Goal: Check status: Check status

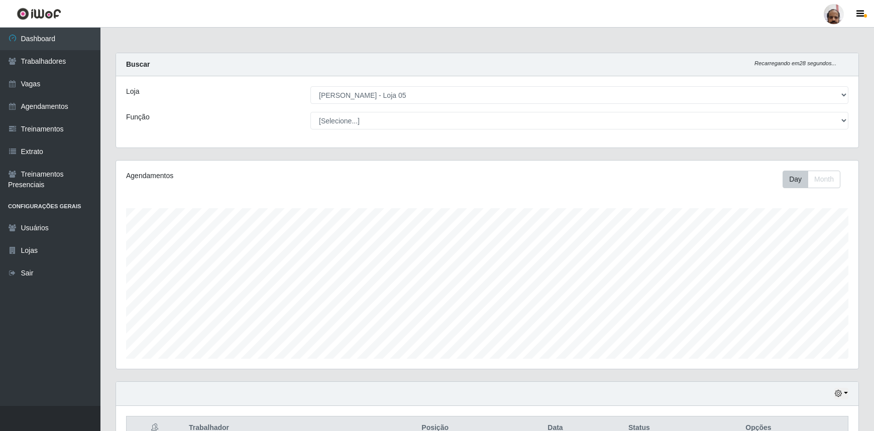
select select "252"
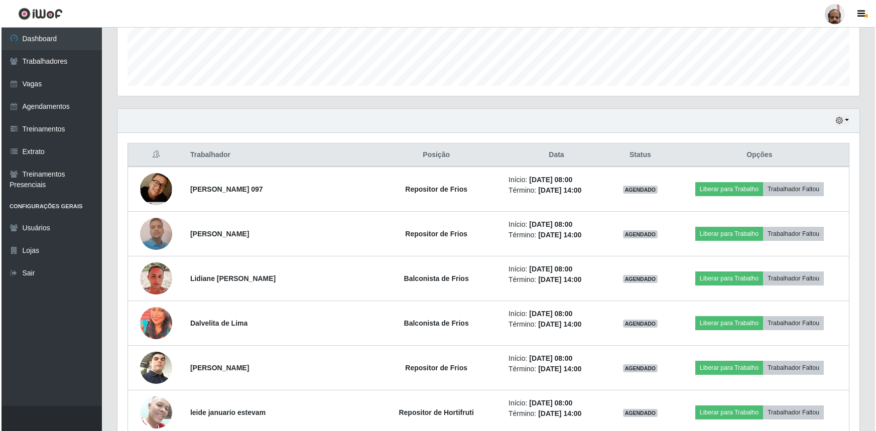
scroll to position [274, 0]
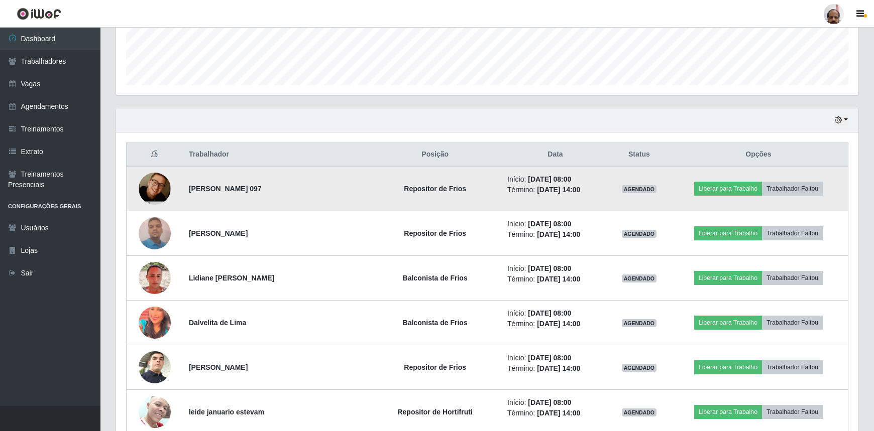
click at [161, 186] on img at bounding box center [155, 188] width 32 height 49
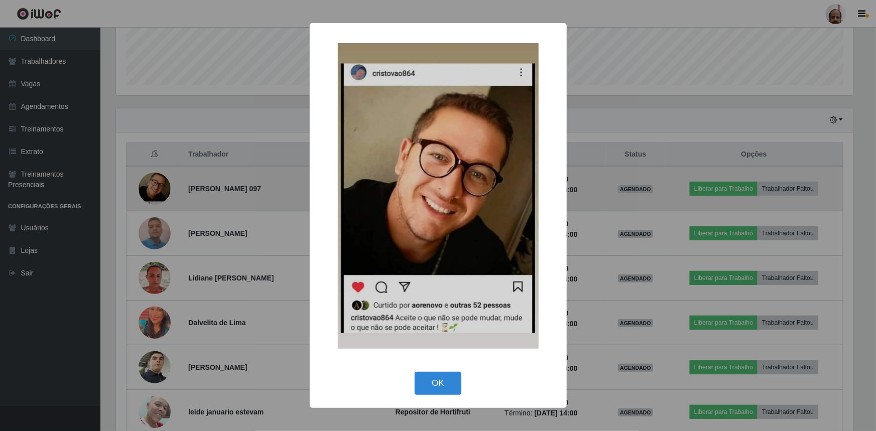
click at [161, 186] on div "× OK Cancel" at bounding box center [438, 215] width 876 height 431
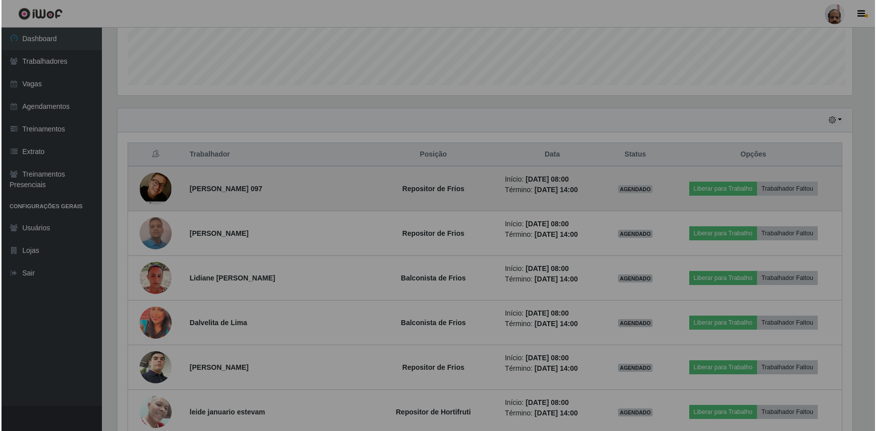
scroll to position [208, 742]
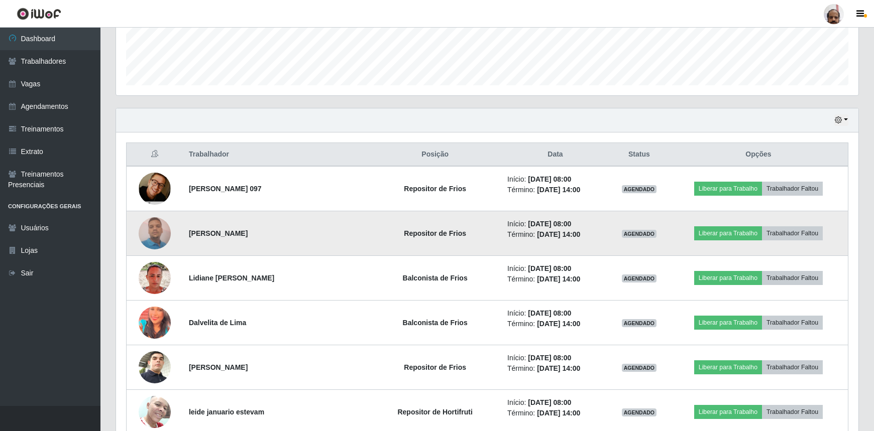
click at [164, 228] on img at bounding box center [155, 233] width 32 height 43
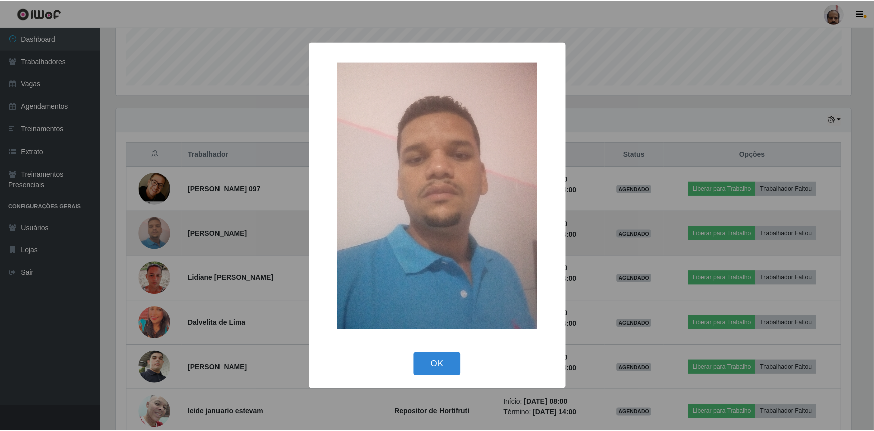
scroll to position [208, 737]
click at [164, 228] on div "× OK Cancel" at bounding box center [438, 215] width 876 height 431
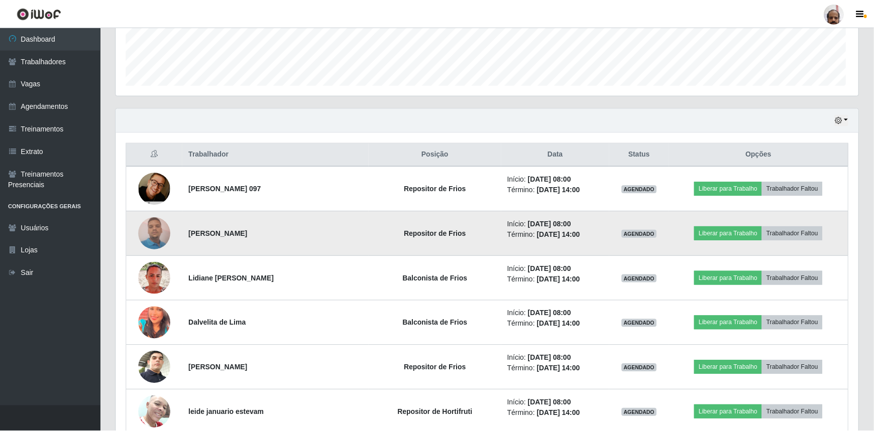
scroll to position [208, 742]
click at [164, 228] on img at bounding box center [155, 233] width 32 height 43
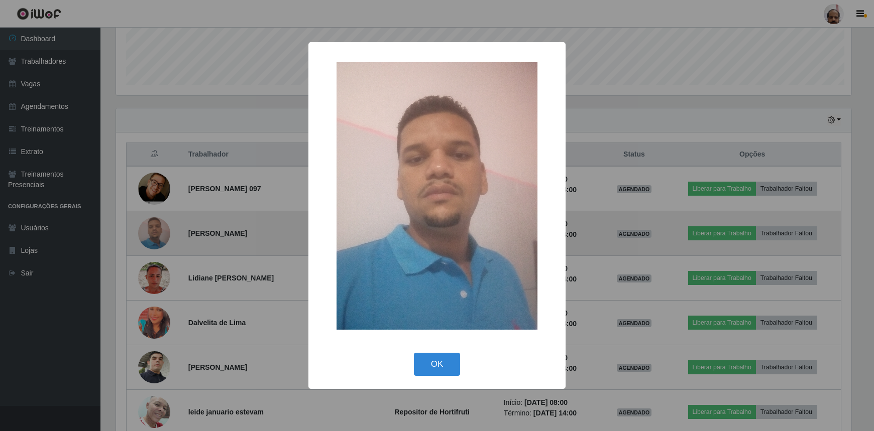
scroll to position [208, 737]
click at [164, 228] on div "× OK Cancel" at bounding box center [438, 215] width 876 height 431
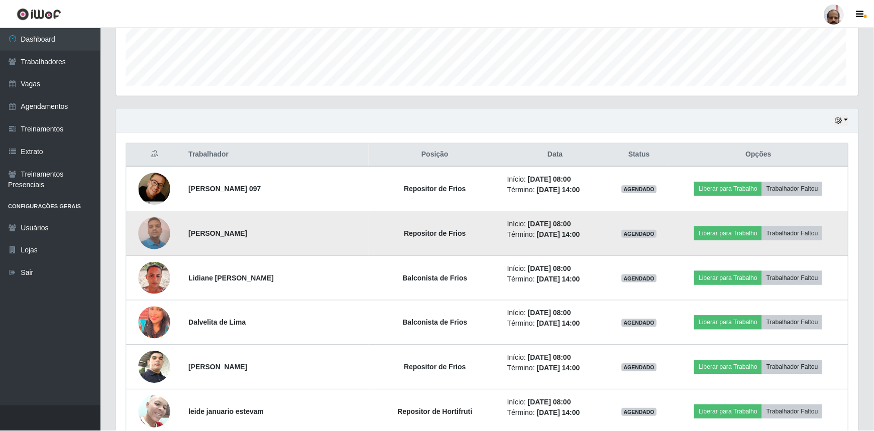
scroll to position [208, 742]
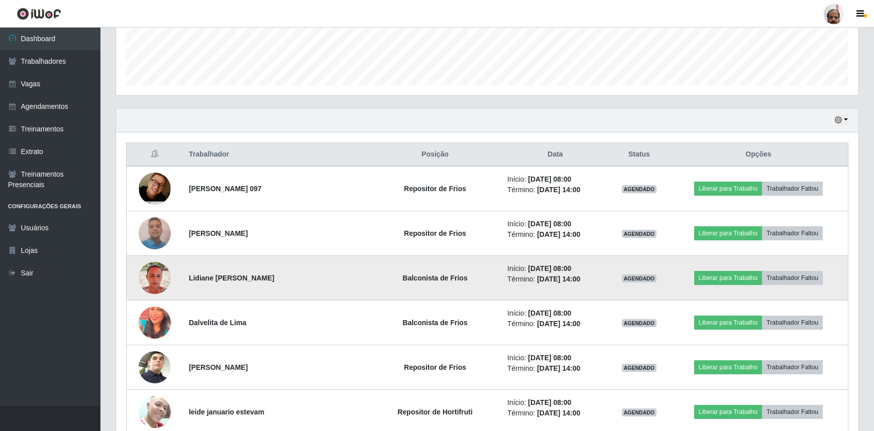
click at [160, 276] on img at bounding box center [155, 278] width 32 height 32
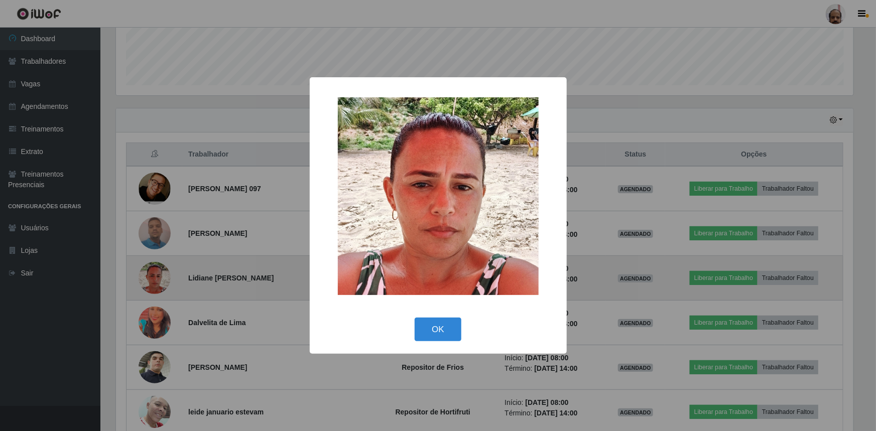
click at [160, 276] on div "× OK Cancel" at bounding box center [438, 215] width 876 height 431
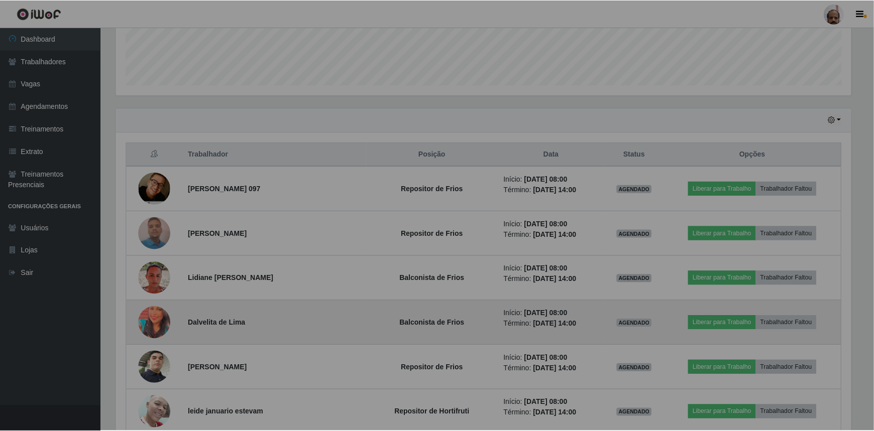
scroll to position [208, 742]
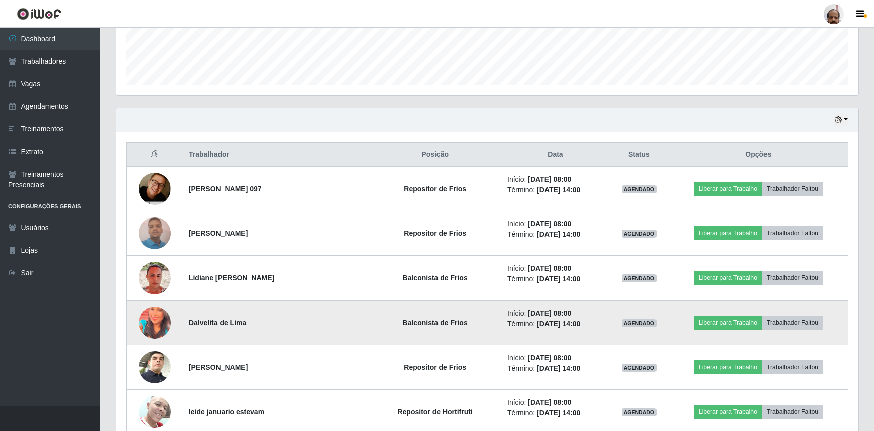
click at [158, 325] on img at bounding box center [155, 323] width 32 height 40
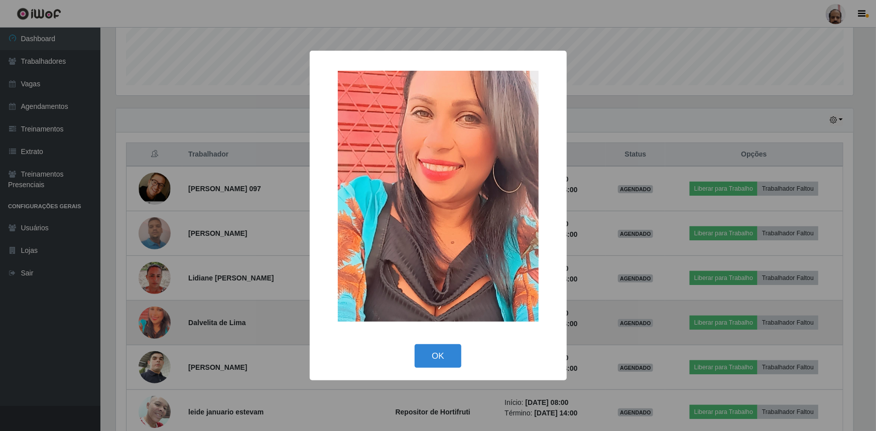
click at [158, 325] on div "× OK Cancel" at bounding box center [438, 215] width 876 height 431
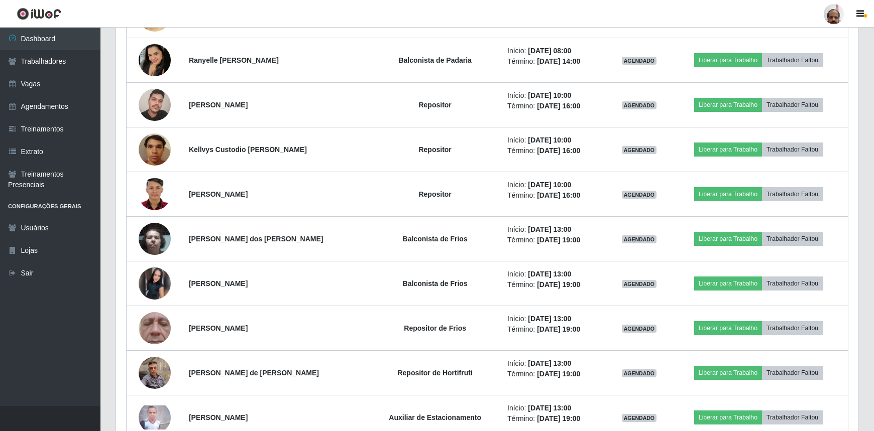
scroll to position [913, 0]
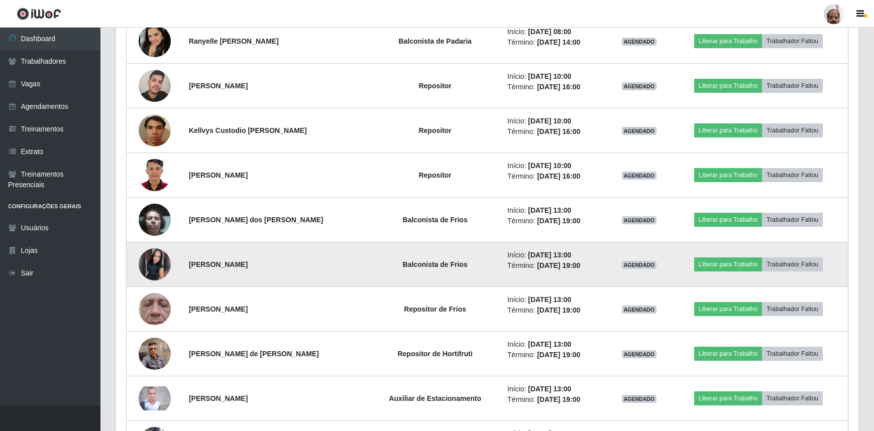
click at [161, 262] on img at bounding box center [155, 264] width 32 height 32
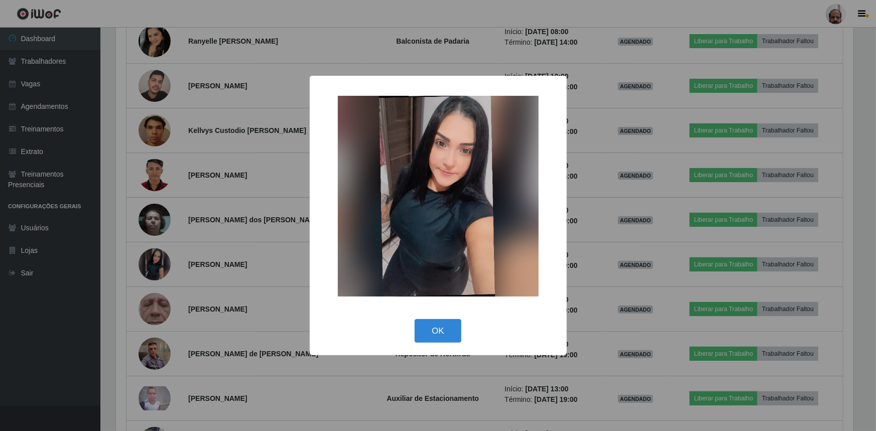
click at [161, 262] on div "× OK Cancel" at bounding box center [438, 215] width 876 height 431
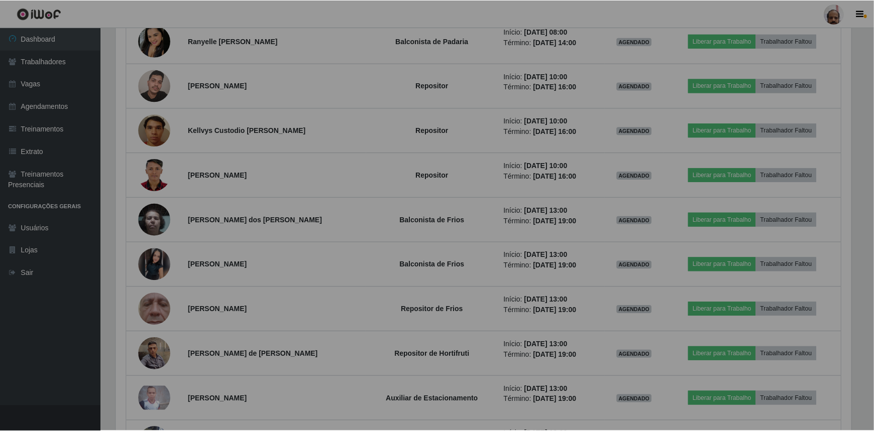
scroll to position [208, 742]
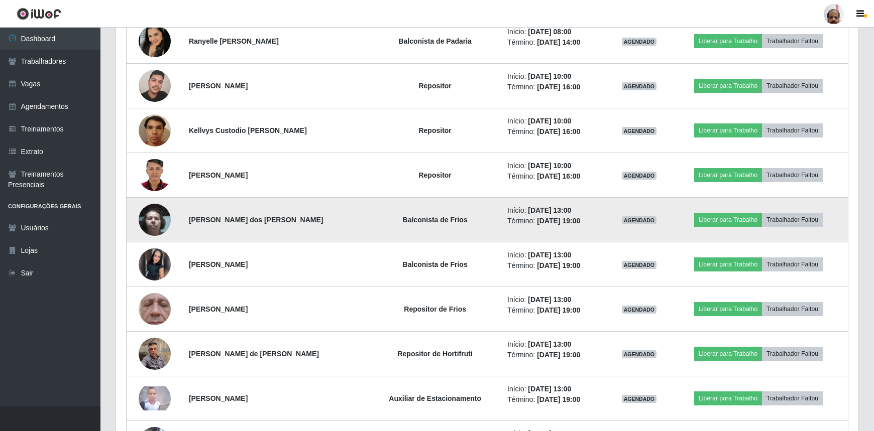
click at [157, 223] on img at bounding box center [155, 219] width 32 height 43
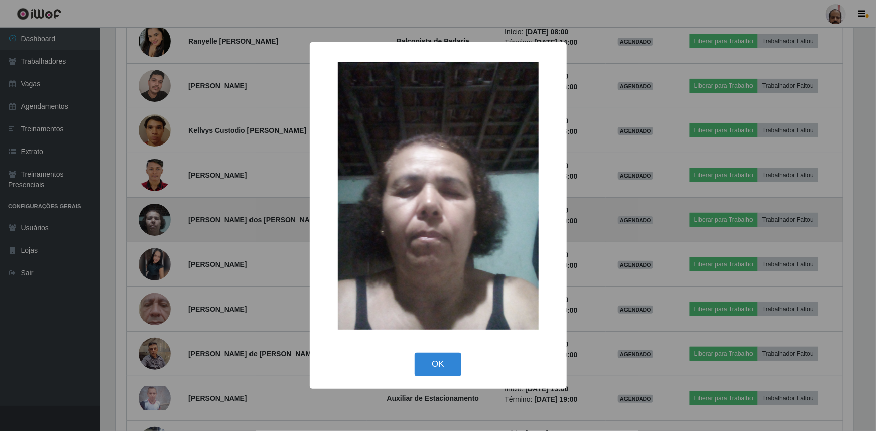
click at [157, 223] on div "× OK Cancel" at bounding box center [438, 215] width 876 height 431
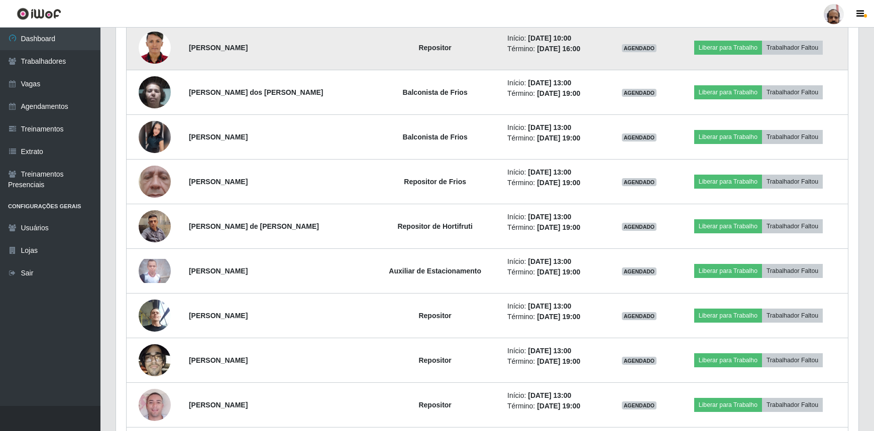
scroll to position [1049, 0]
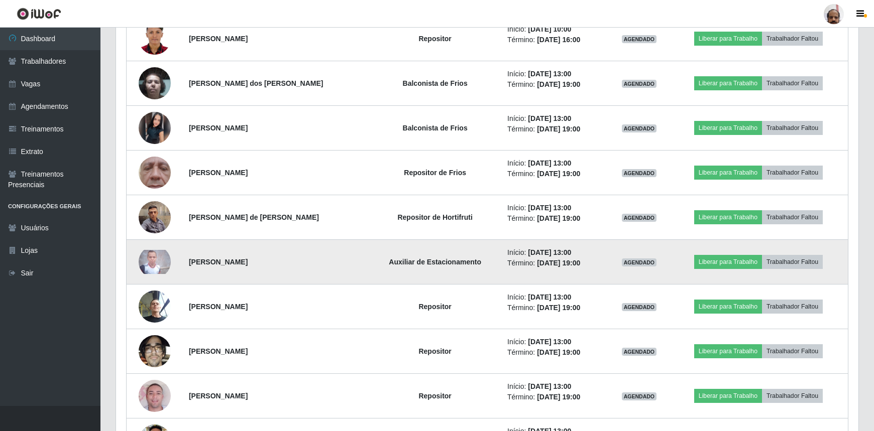
click at [167, 253] on img at bounding box center [155, 262] width 32 height 24
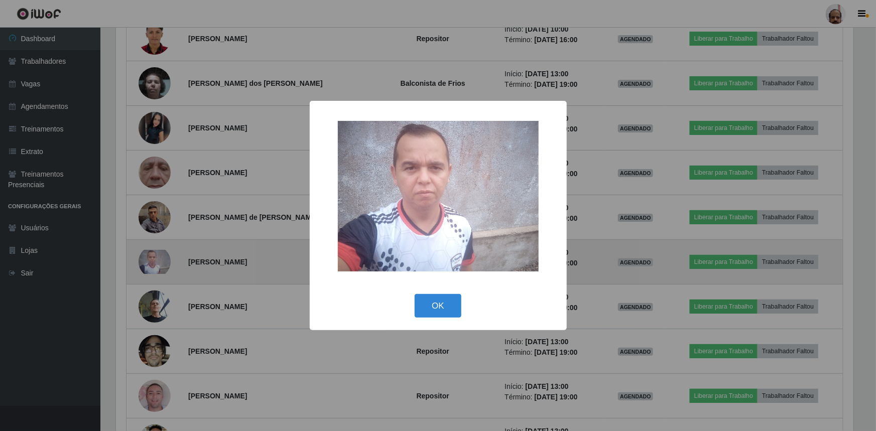
click at [167, 253] on div "× OK Cancel" at bounding box center [438, 215] width 876 height 431
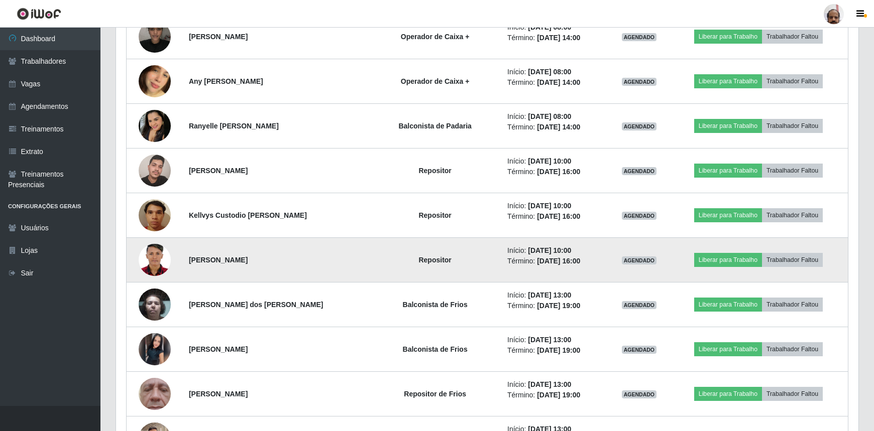
scroll to position [776, 0]
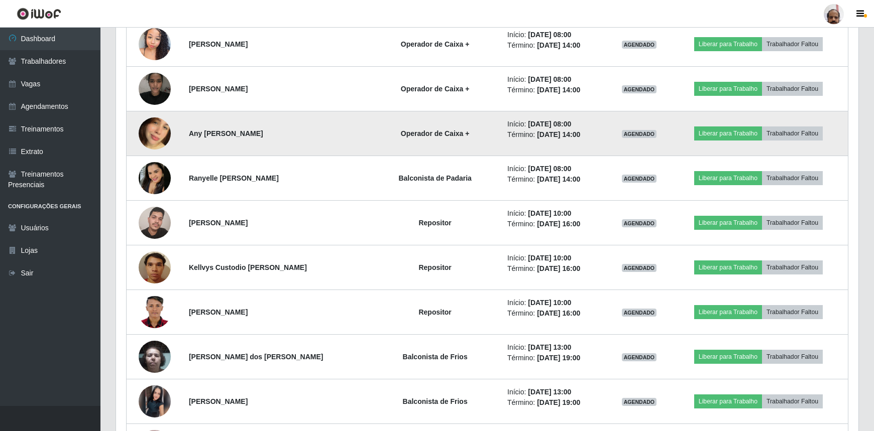
click at [166, 134] on img at bounding box center [155, 133] width 32 height 57
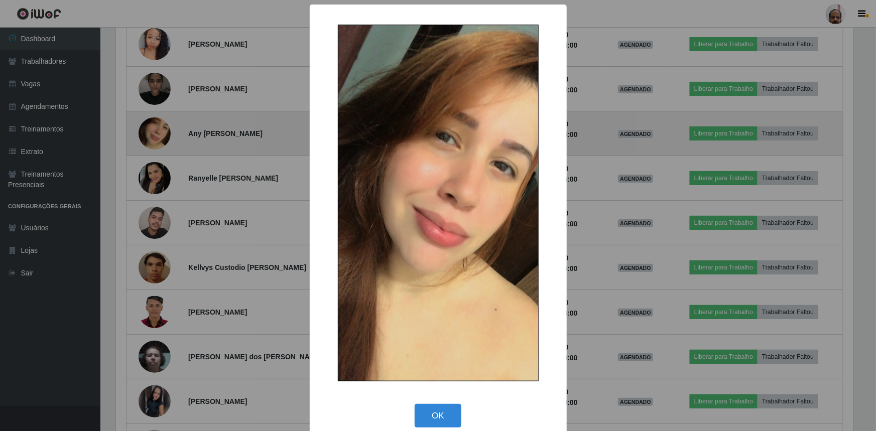
click at [166, 134] on div "× OK Cancel" at bounding box center [438, 215] width 876 height 431
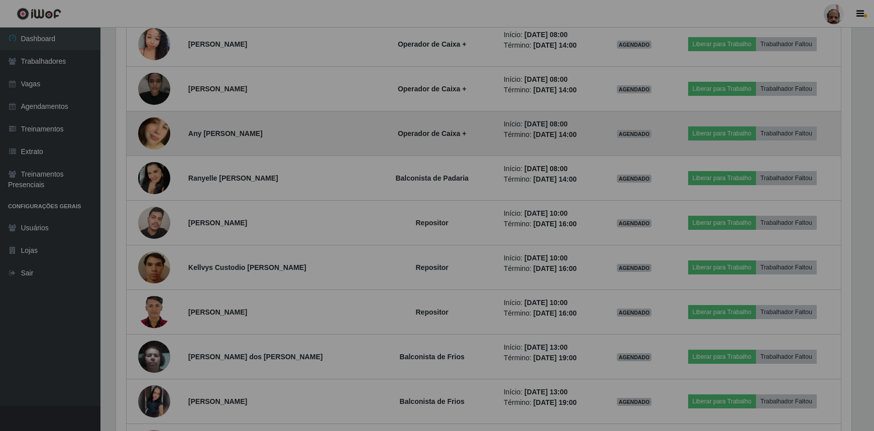
scroll to position [208, 742]
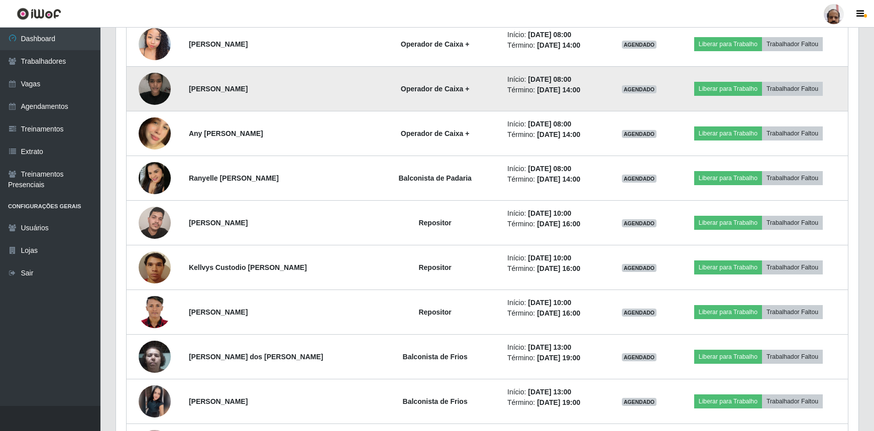
click at [168, 86] on img at bounding box center [155, 88] width 32 height 43
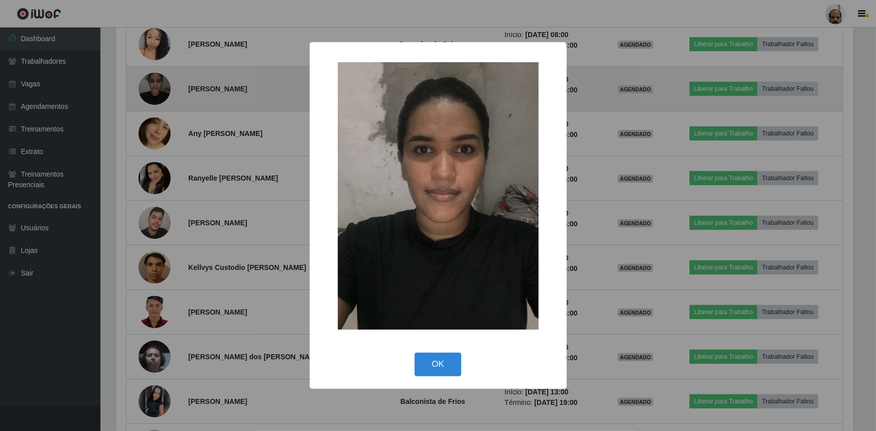
click at [168, 86] on div "× OK Cancel" at bounding box center [438, 215] width 876 height 431
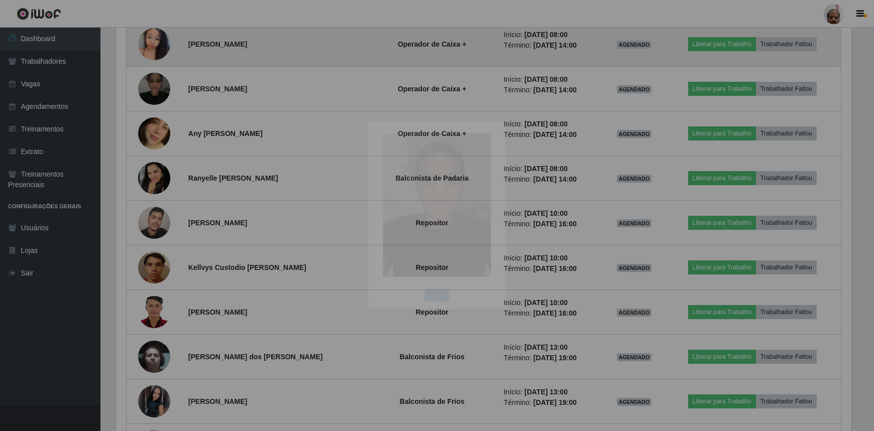
scroll to position [208, 742]
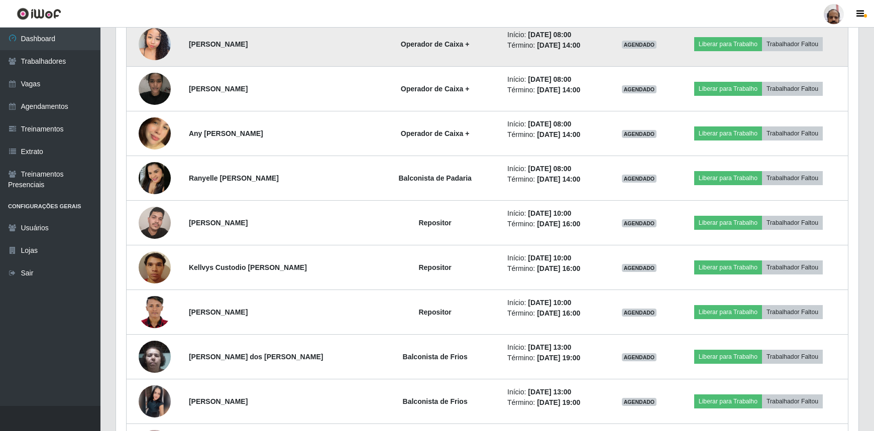
click at [156, 40] on img at bounding box center [155, 44] width 32 height 43
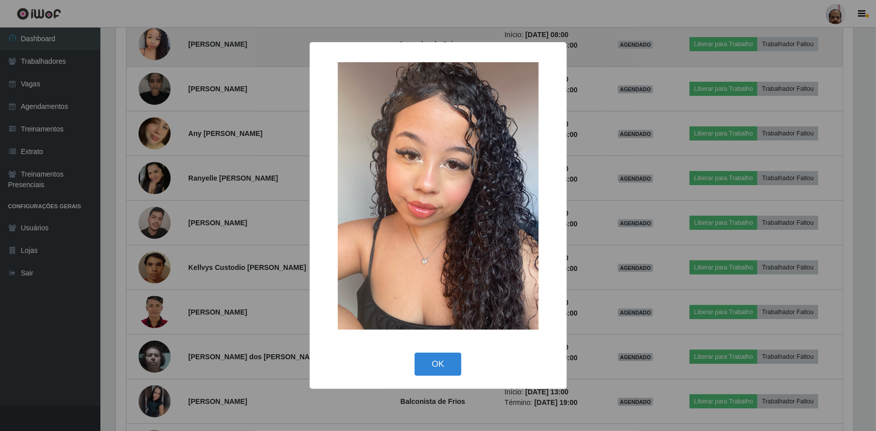
click at [156, 40] on div "× OK Cancel" at bounding box center [438, 215] width 876 height 431
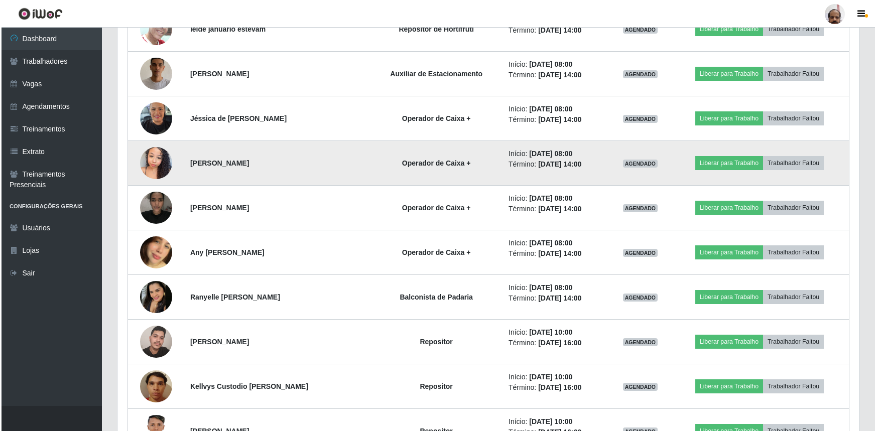
scroll to position [639, 0]
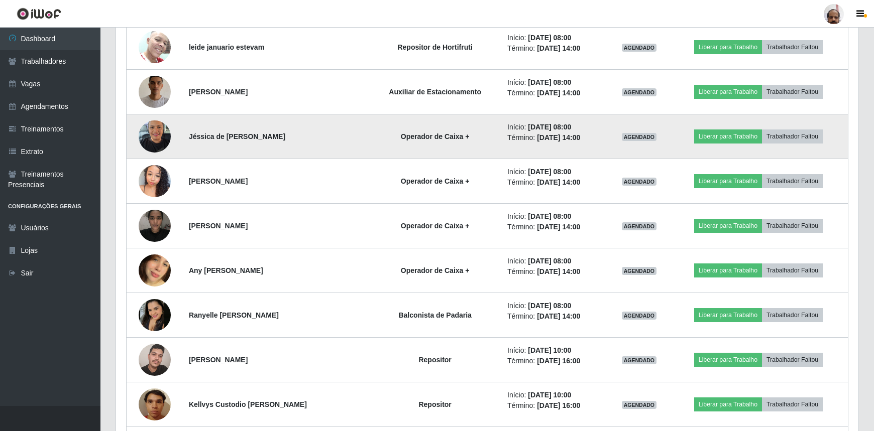
click at [163, 135] on img at bounding box center [155, 136] width 32 height 43
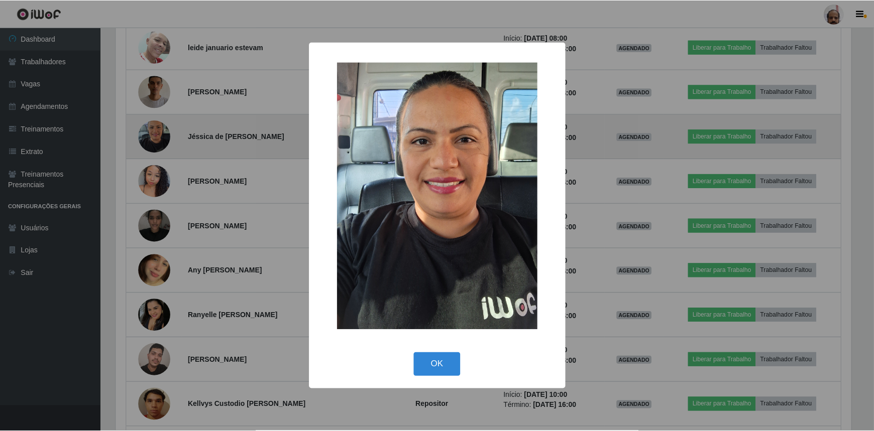
scroll to position [208, 737]
click at [163, 135] on div "× OK Cancel" at bounding box center [438, 215] width 876 height 431
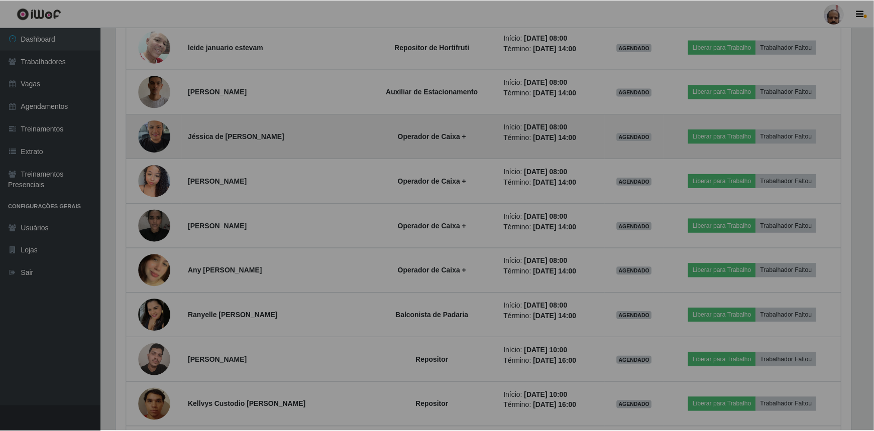
scroll to position [208, 742]
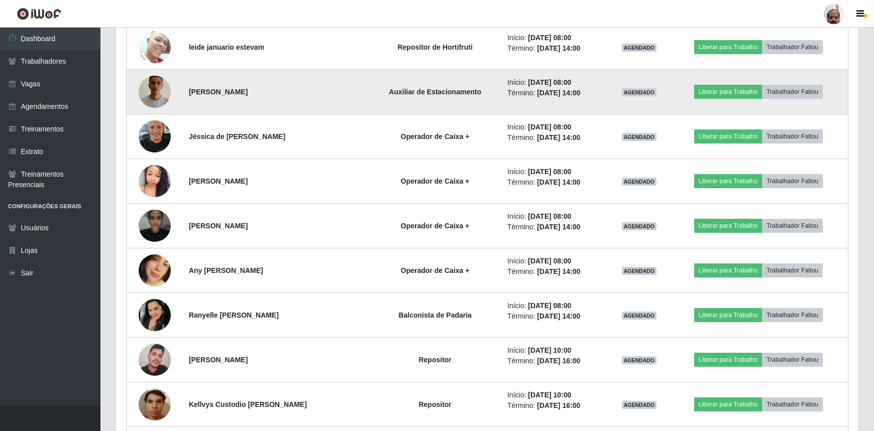
click at [158, 92] on img at bounding box center [155, 91] width 32 height 57
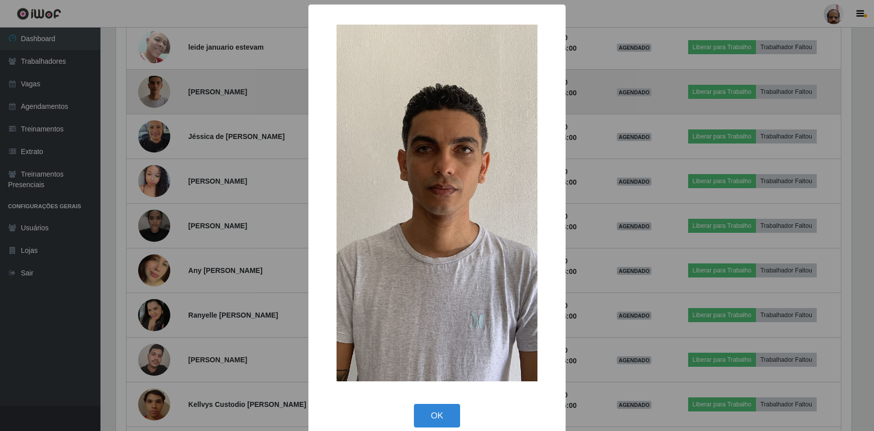
scroll to position [208, 737]
click at [158, 92] on div "× OK Cancel" at bounding box center [438, 215] width 876 height 431
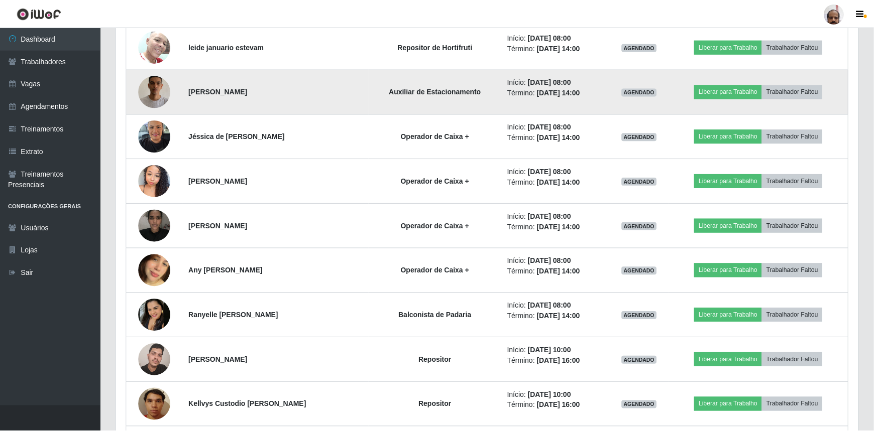
scroll to position [208, 742]
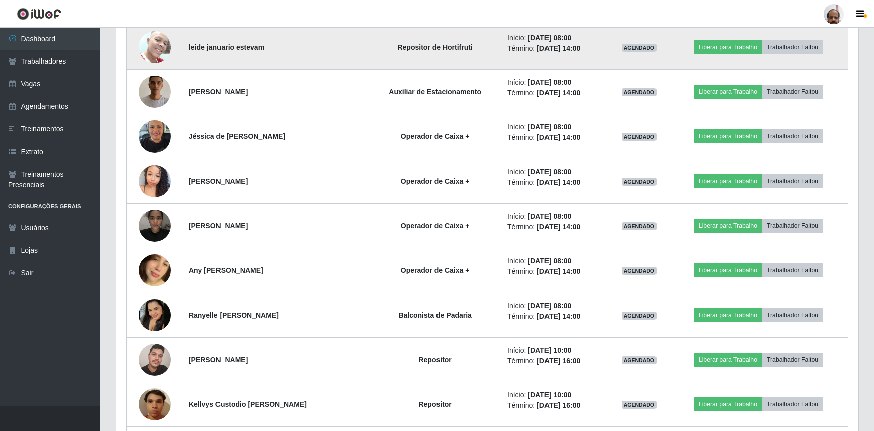
click at [163, 41] on img at bounding box center [155, 47] width 32 height 43
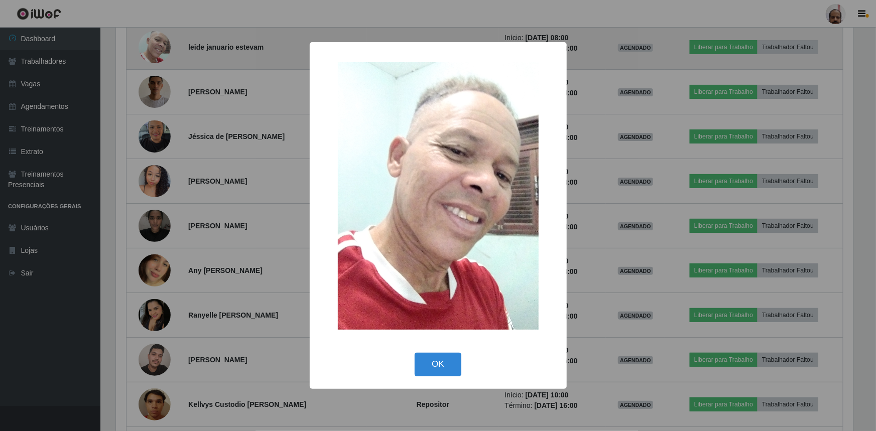
click at [163, 41] on div "× OK Cancel" at bounding box center [438, 215] width 876 height 431
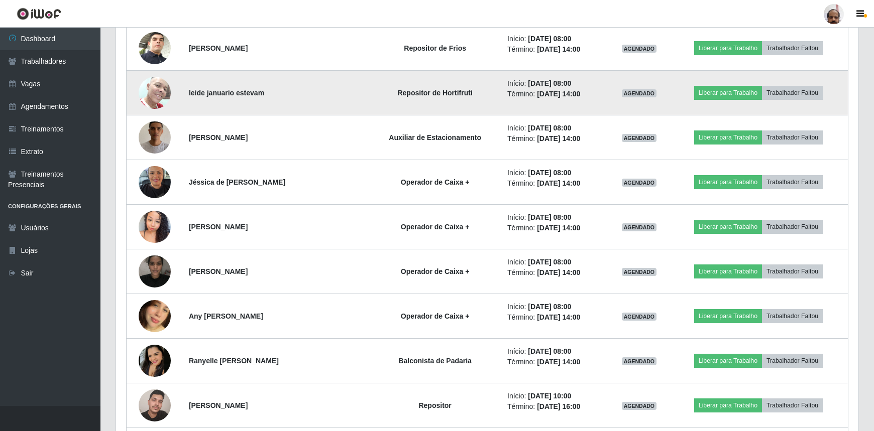
click at [163, 41] on img at bounding box center [155, 48] width 32 height 57
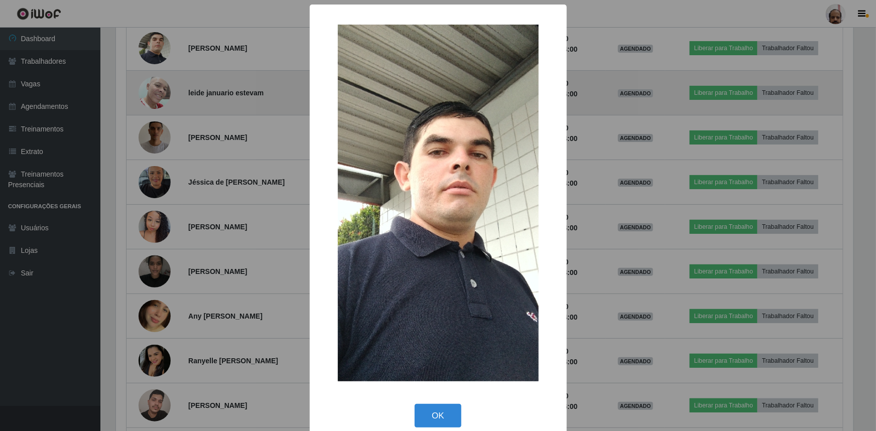
click at [163, 41] on div "× OK Cancel" at bounding box center [438, 215] width 876 height 431
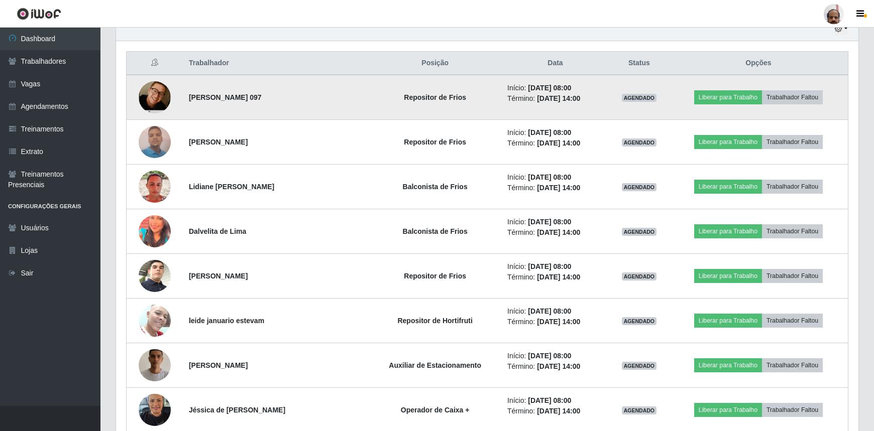
click at [161, 99] on img at bounding box center [155, 97] width 32 height 49
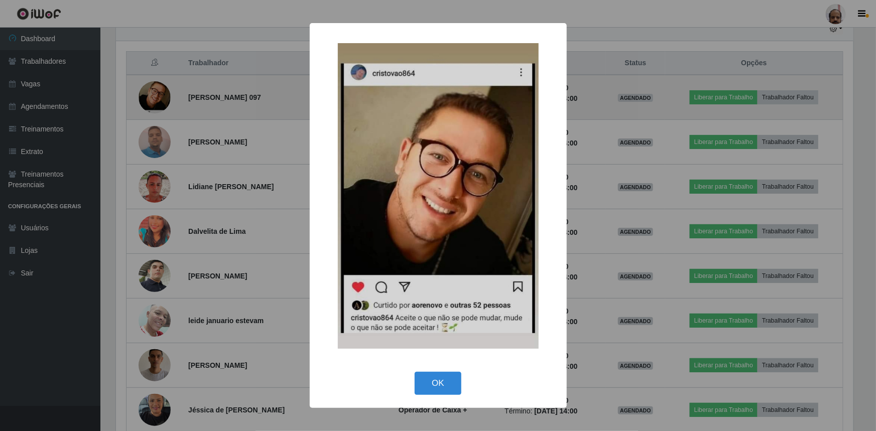
click at [161, 99] on div "× OK Cancel" at bounding box center [438, 215] width 876 height 431
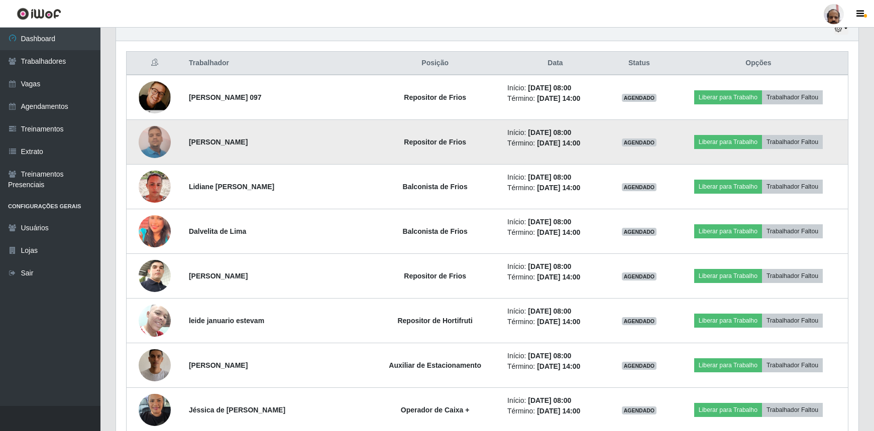
click at [154, 141] on img at bounding box center [155, 141] width 32 height 43
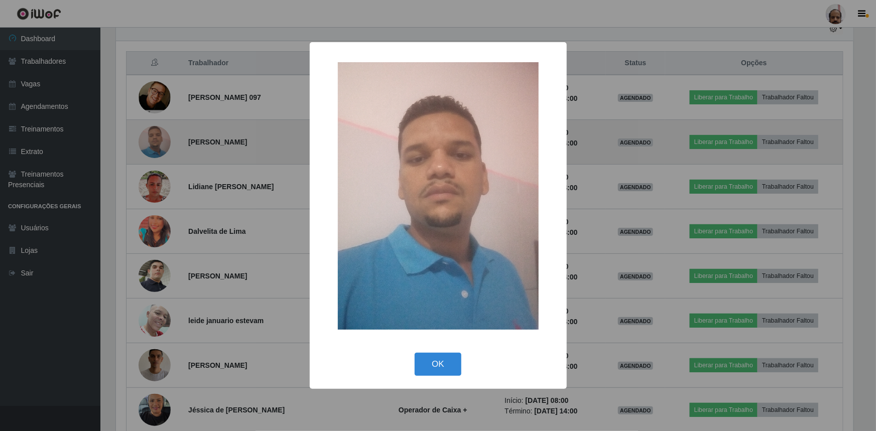
click at [154, 141] on div "× OK Cancel" at bounding box center [438, 215] width 876 height 431
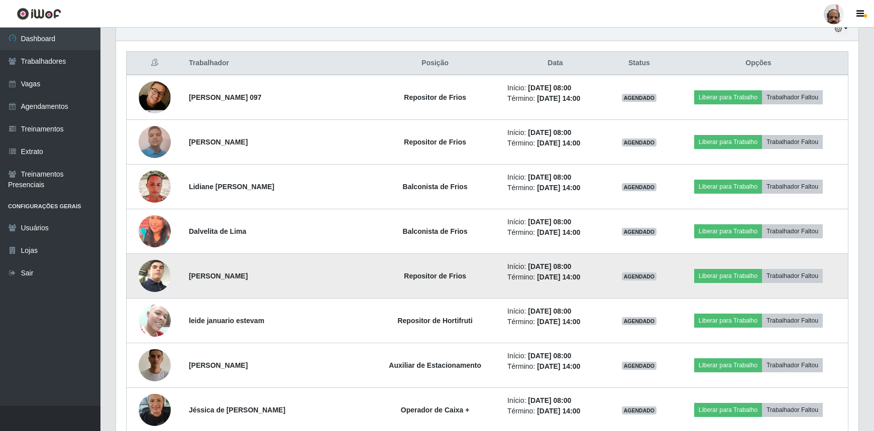
click at [161, 275] on img at bounding box center [155, 275] width 32 height 57
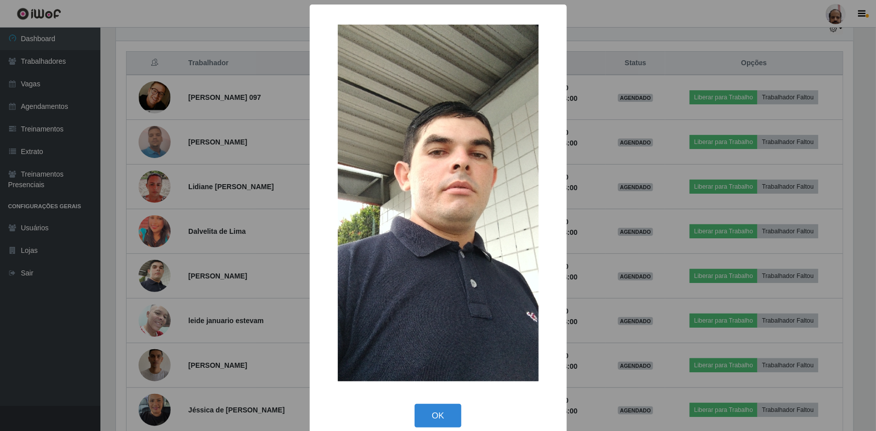
click at [161, 268] on div "× OK Cancel" at bounding box center [438, 215] width 876 height 431
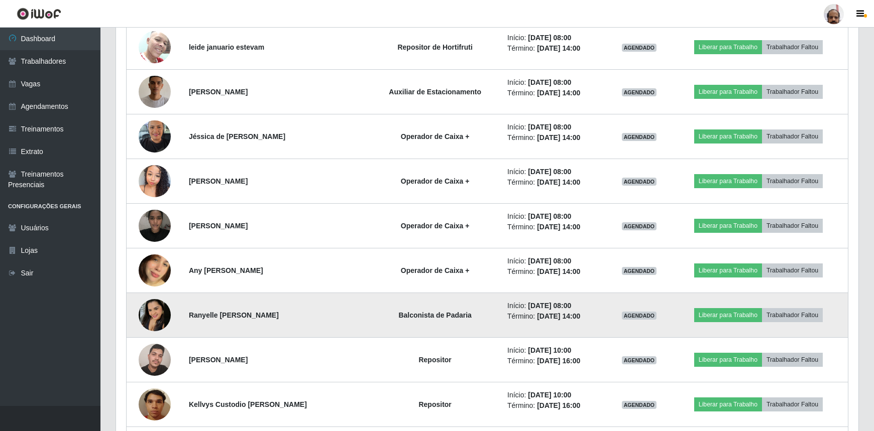
click at [153, 312] on img at bounding box center [155, 315] width 32 height 32
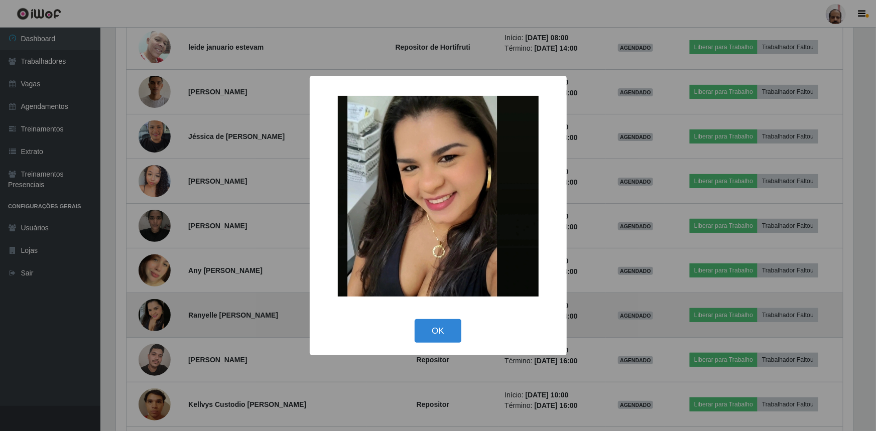
click at [153, 312] on div "× OK Cancel" at bounding box center [438, 215] width 876 height 431
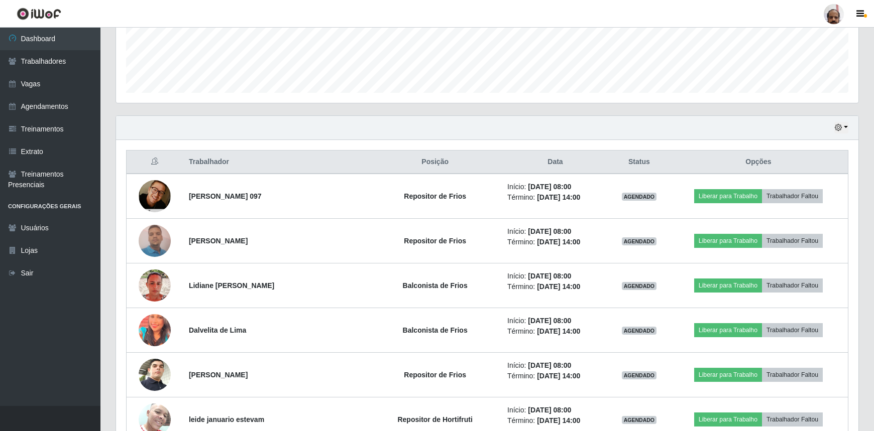
scroll to position [319, 0]
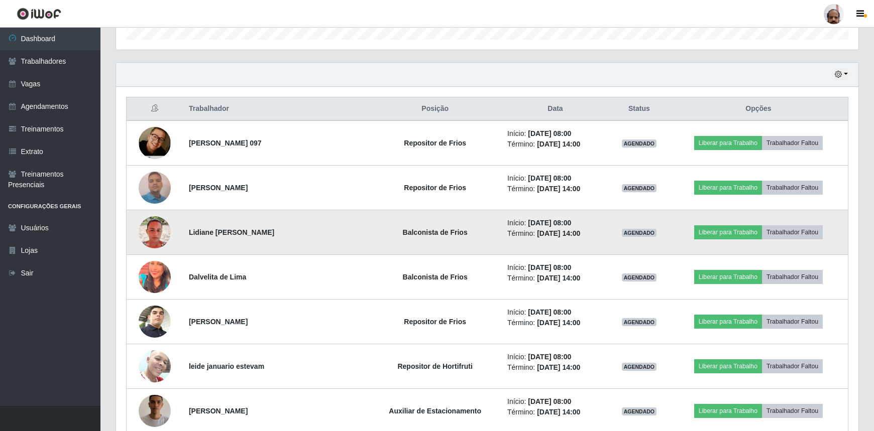
click at [160, 234] on img at bounding box center [155, 232] width 32 height 32
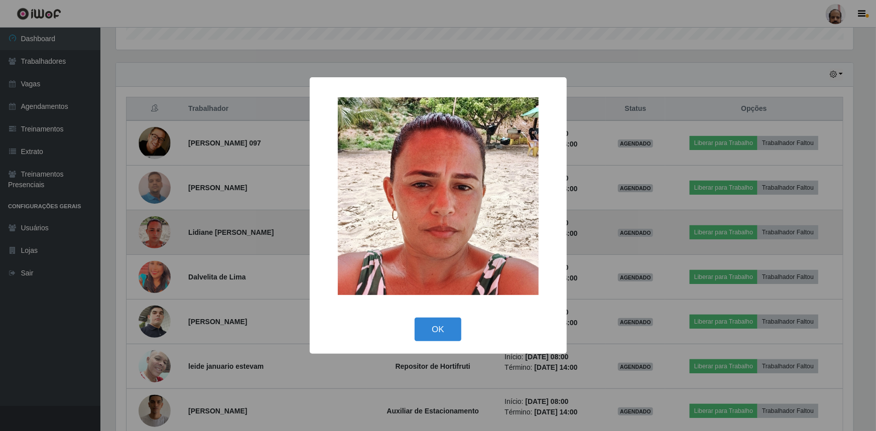
click at [160, 234] on div "× OK Cancel" at bounding box center [438, 215] width 876 height 431
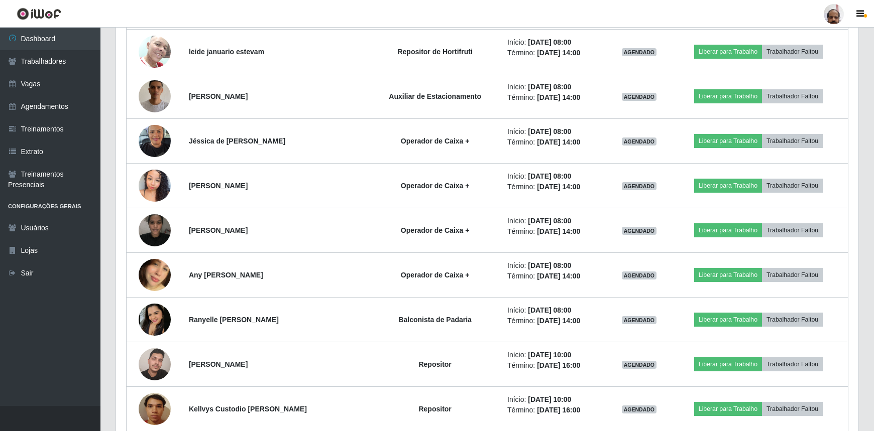
scroll to position [684, 0]
